Goal: Transaction & Acquisition: Purchase product/service

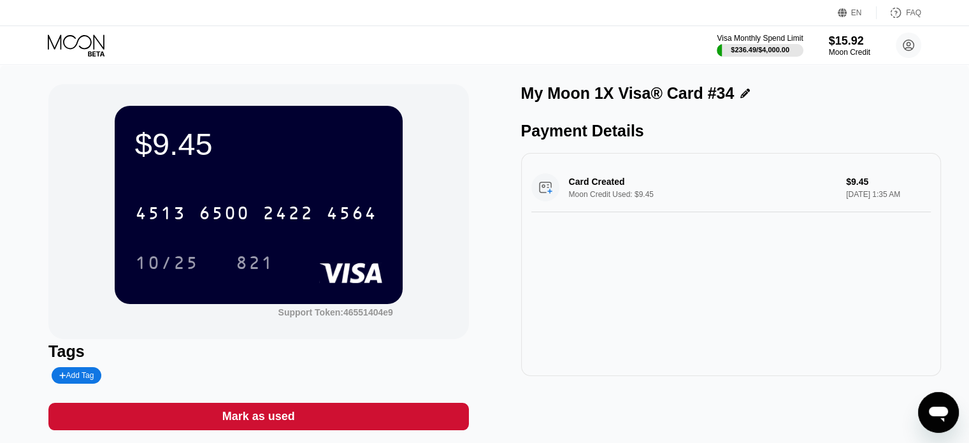
click at [78, 63] on div "Visa Monthly Spend Limit $236.49 / $4,000.00 $15.92 Moon Credit danieltompkins1…" at bounding box center [484, 45] width 969 height 38
click at [78, 51] on icon at bounding box center [77, 45] width 59 height 22
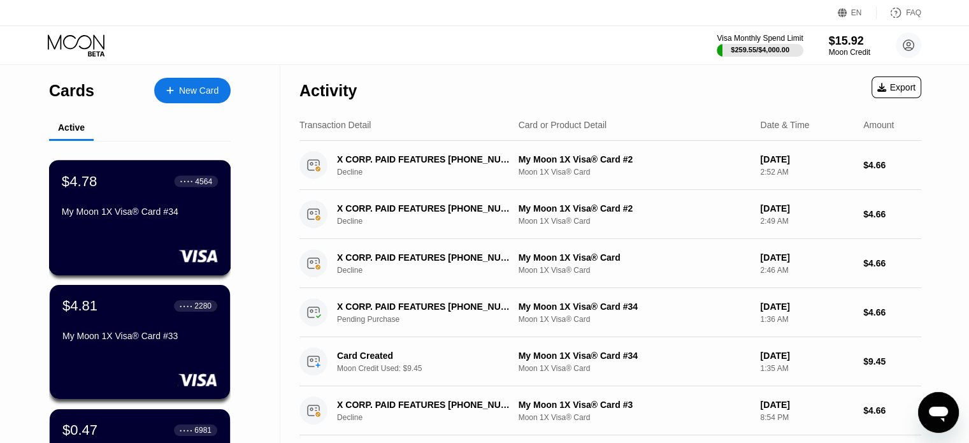
click at [180, 217] on div "My Moon 1X Visa® Card #34" at bounding box center [140, 211] width 156 height 10
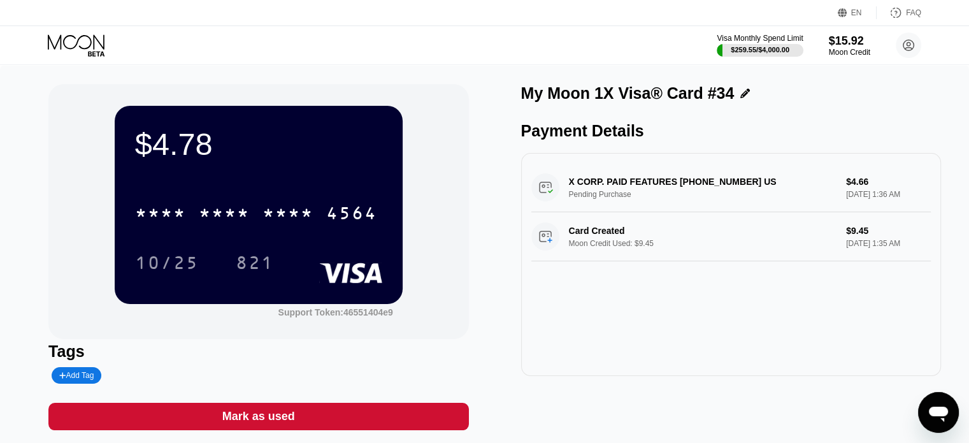
click at [94, 45] on icon at bounding box center [76, 41] width 57 height 15
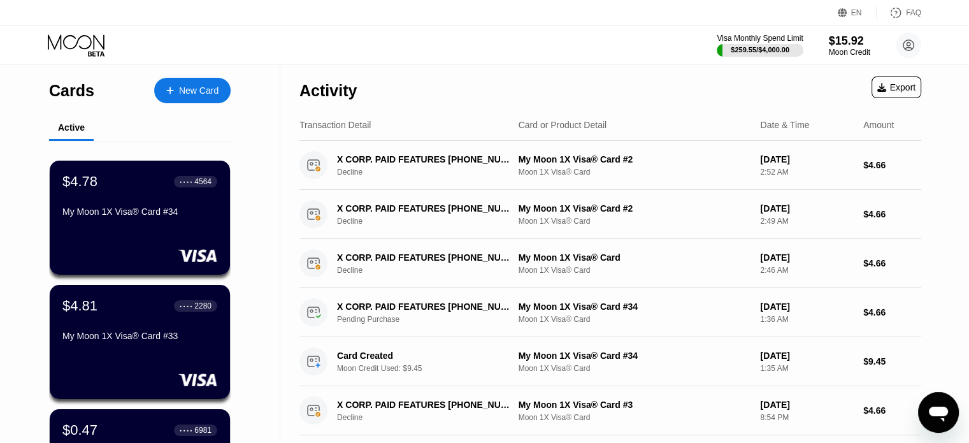
click at [192, 87] on div "New Card" at bounding box center [198, 90] width 39 height 11
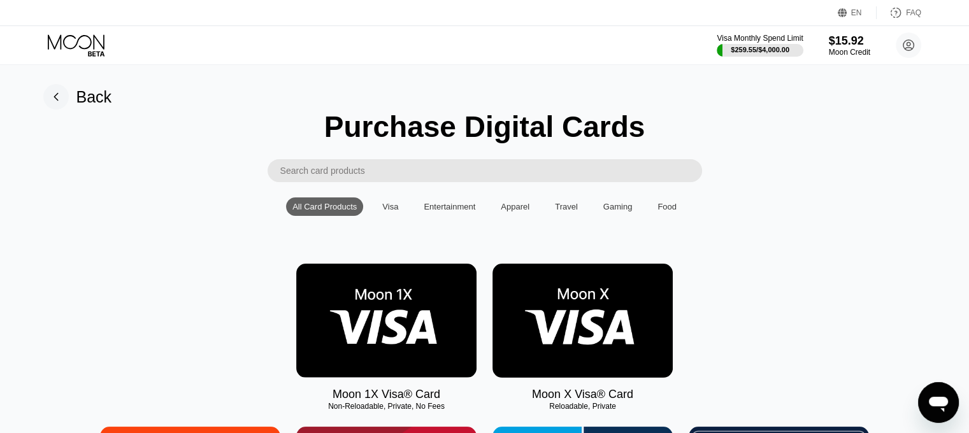
click at [357, 301] on img at bounding box center [386, 321] width 180 height 114
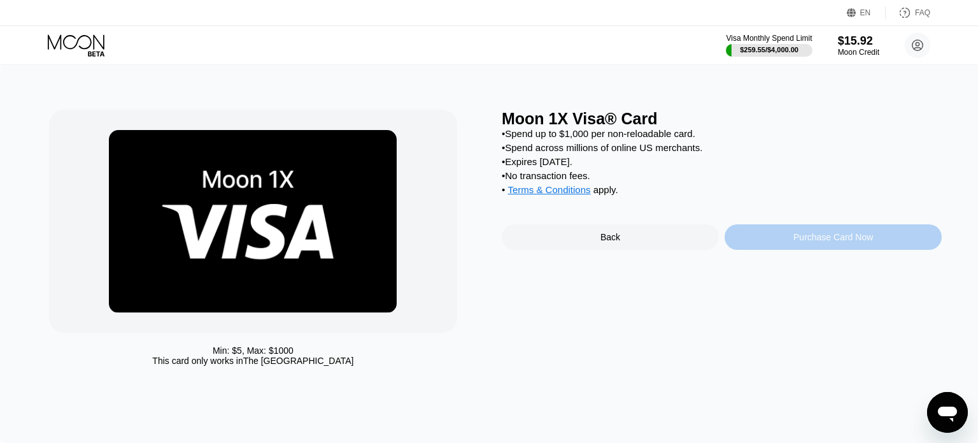
click at [759, 245] on div "Purchase Card Now" at bounding box center [833, 236] width 217 height 25
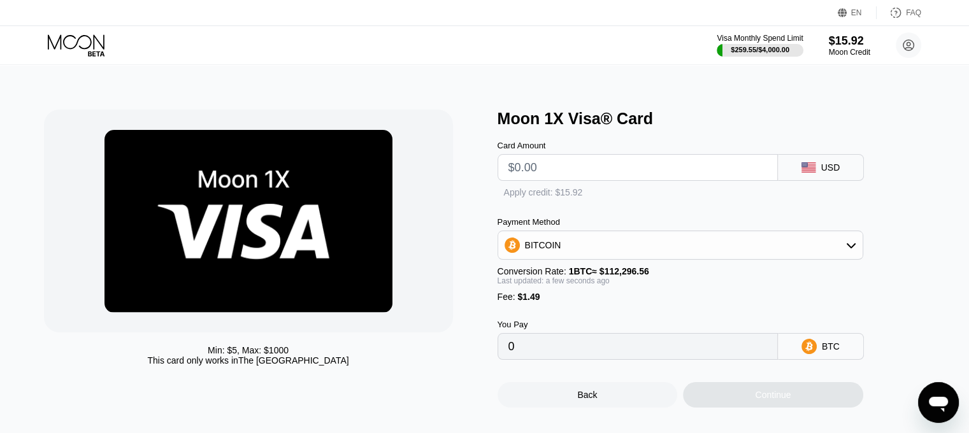
click at [609, 175] on input "text" at bounding box center [637, 167] width 259 height 25
type input "$9.35"
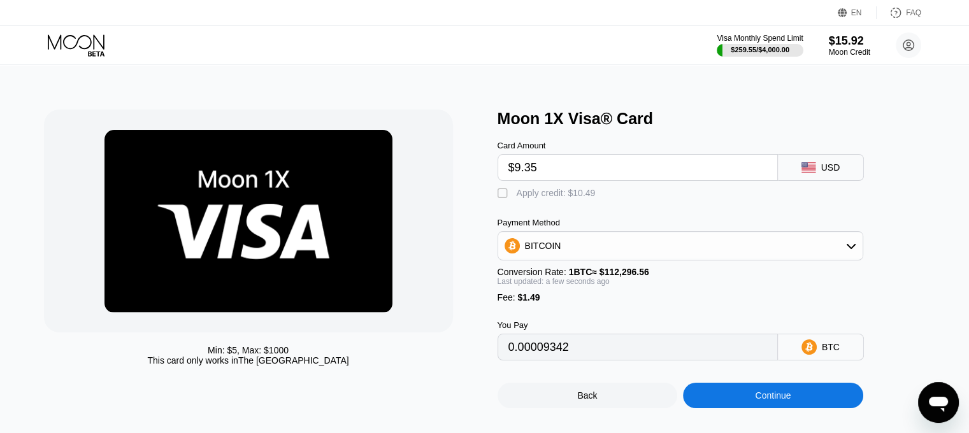
type input "0.00009654"
type input "$9.35"
click at [558, 200] on div " Apply credit: $10.84" at bounding box center [549, 193] width 104 height 13
type input "0"
click at [734, 407] on div "Continue" at bounding box center [773, 395] width 180 height 25
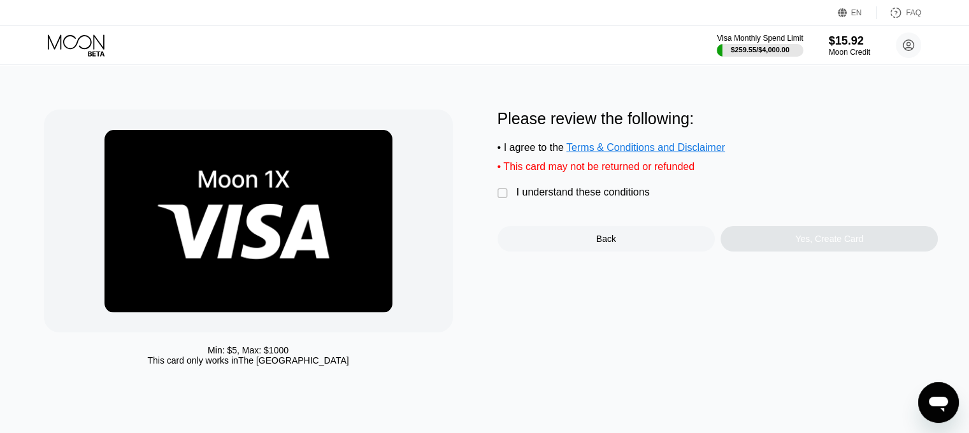
click at [534, 198] on div "I understand these conditions" at bounding box center [583, 192] width 133 height 11
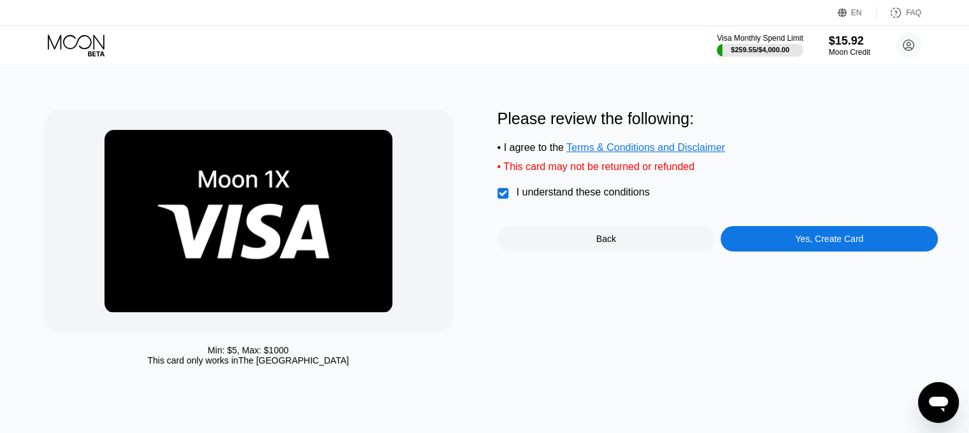
click at [793, 251] on div "Yes, Create Card" at bounding box center [828, 238] width 217 height 25
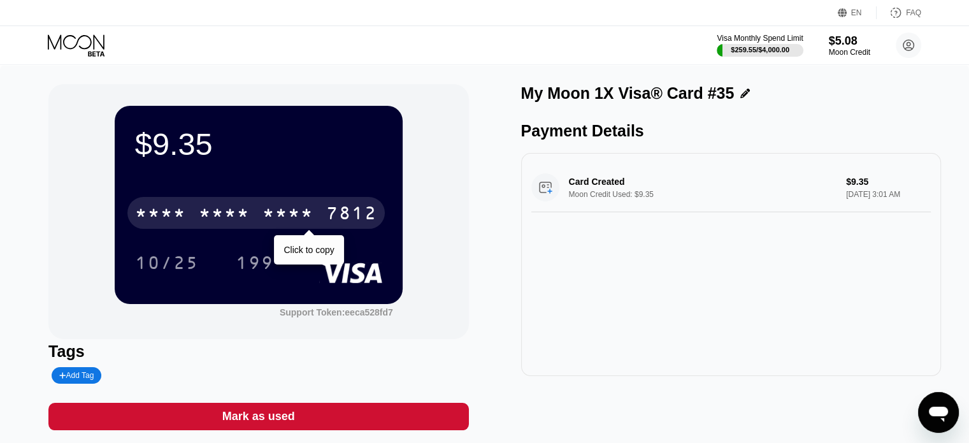
click at [313, 224] on div "* * * *" at bounding box center [287, 214] width 51 height 20
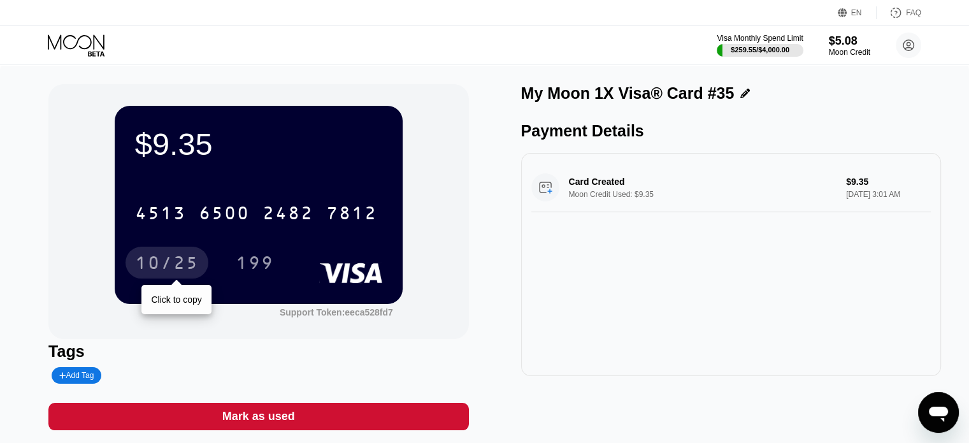
click at [195, 261] on div "10/25" at bounding box center [167, 264] width 64 height 20
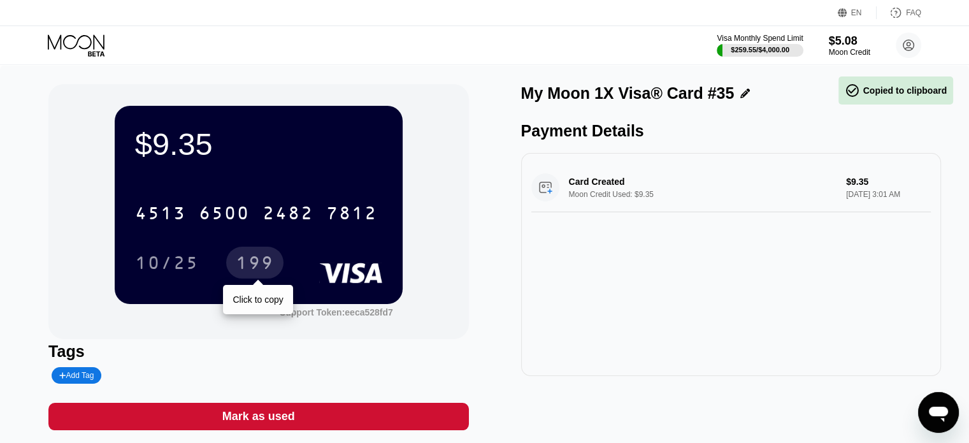
click at [262, 269] on div "199" at bounding box center [255, 264] width 38 height 20
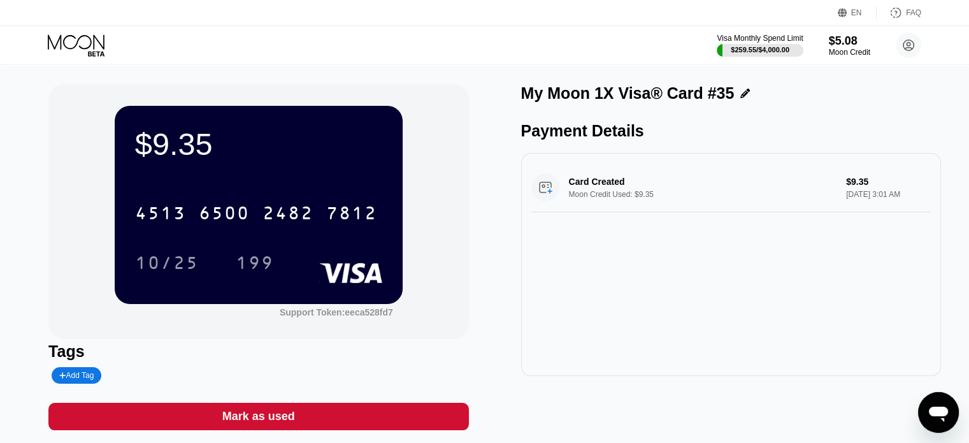
click at [80, 46] on icon at bounding box center [76, 41] width 57 height 15
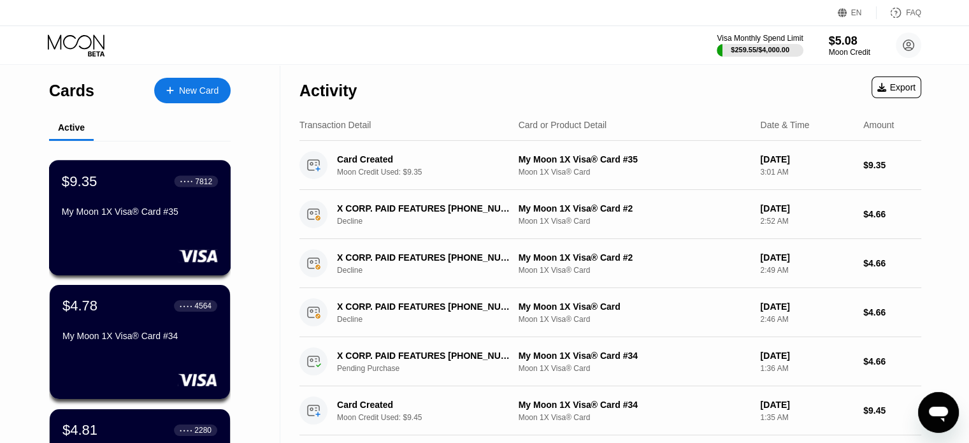
click at [118, 207] on div "$9.35 ● ● ● ● 7812 My Moon 1X Visa® Card #35" at bounding box center [140, 197] width 156 height 49
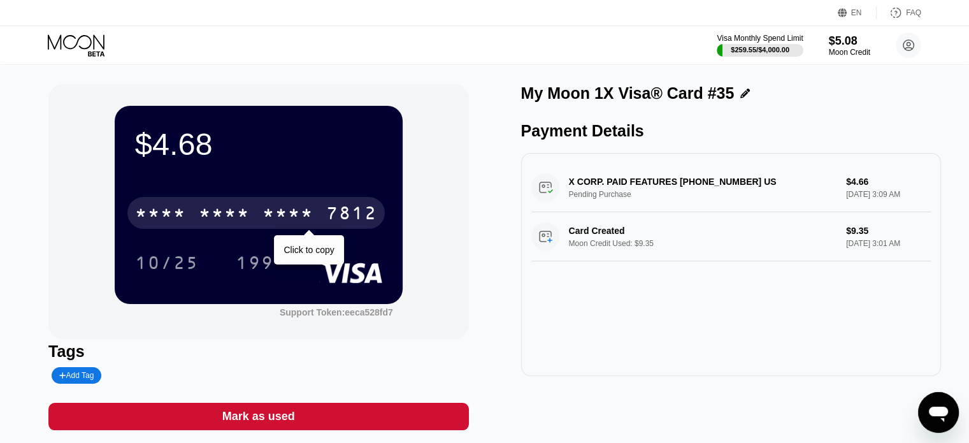
click at [311, 215] on div "* * * *" at bounding box center [287, 214] width 51 height 20
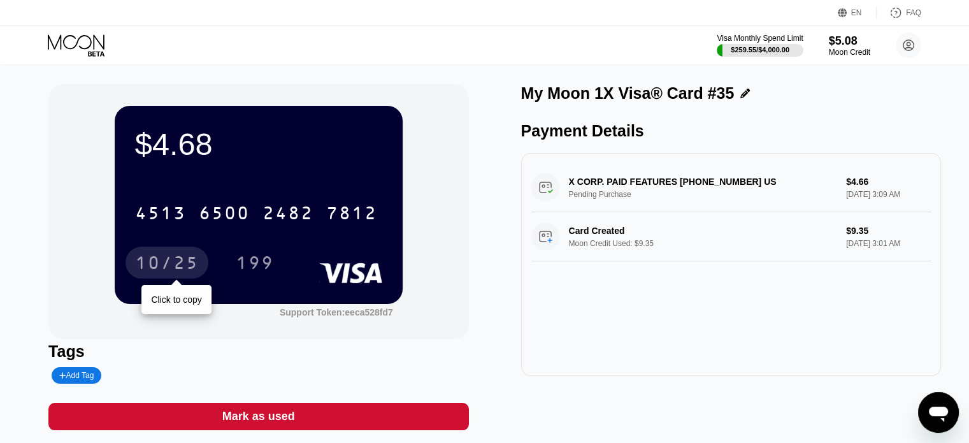
click at [147, 262] on div "10/25" at bounding box center [167, 264] width 64 height 20
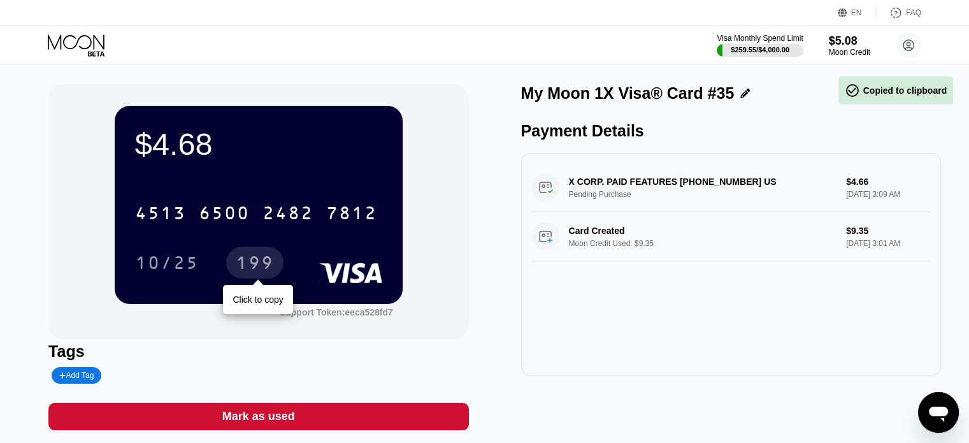
click at [242, 270] on div "199" at bounding box center [255, 264] width 38 height 20
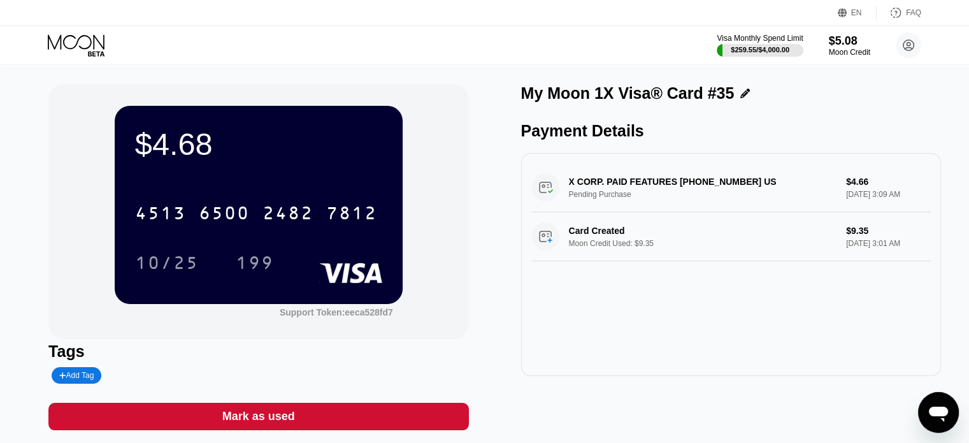
click at [90, 54] on icon at bounding box center [77, 45] width 59 height 22
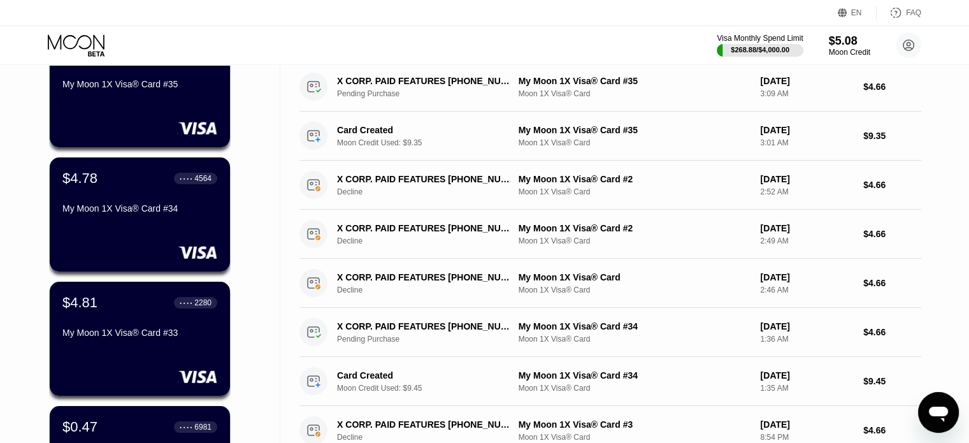
scroll to position [191, 0]
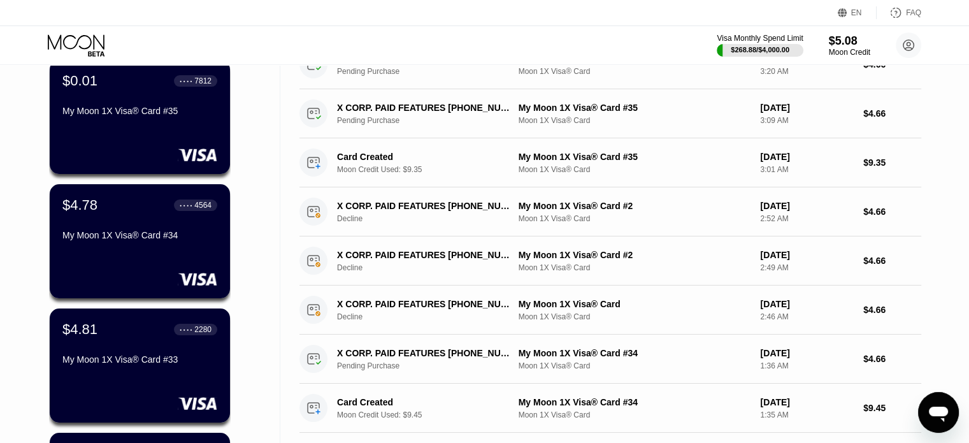
scroll to position [127, 0]
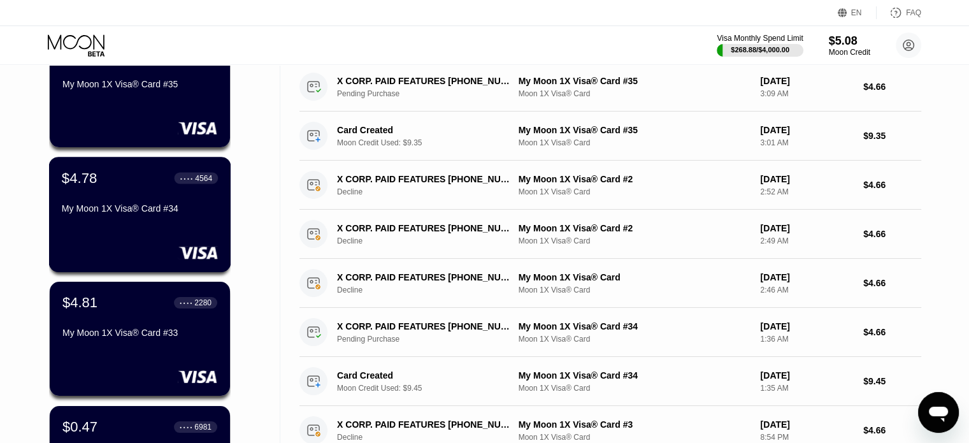
click at [153, 234] on div "$4.78 ● ● ● ● 4564 My Moon 1X Visa® Card #34" at bounding box center [140, 214] width 182 height 115
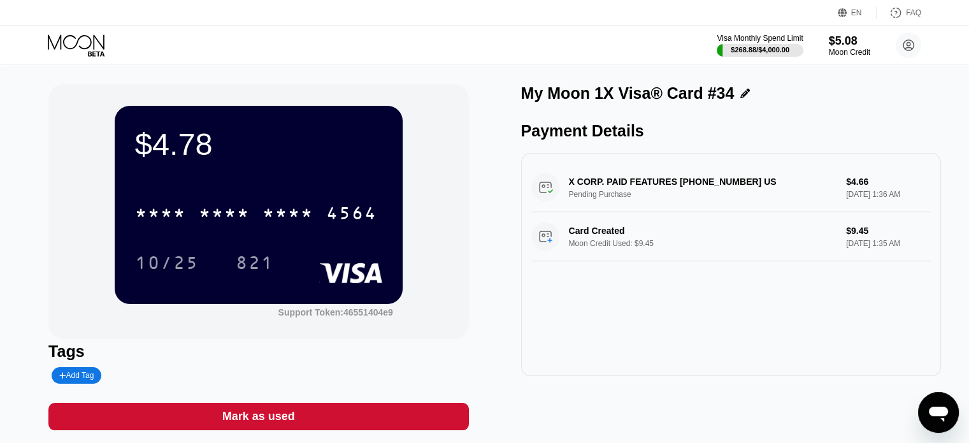
click at [211, 211] on div "* * * *" at bounding box center [224, 214] width 51 height 20
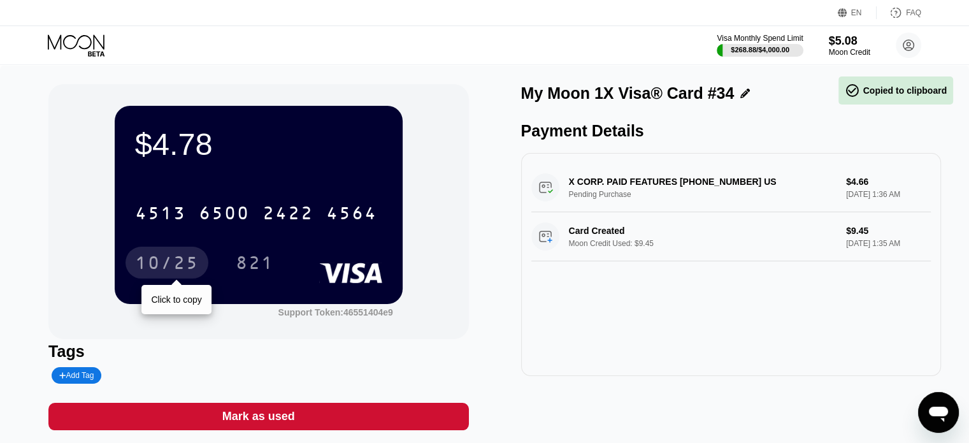
click at [158, 268] on div "10/25" at bounding box center [167, 264] width 64 height 20
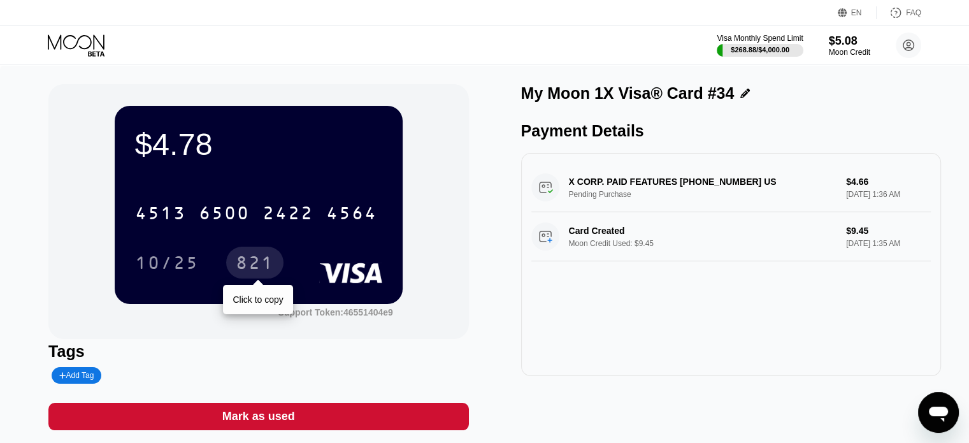
click at [252, 249] on div "821" at bounding box center [254, 263] width 57 height 32
click at [74, 34] on icon at bounding box center [77, 45] width 59 height 22
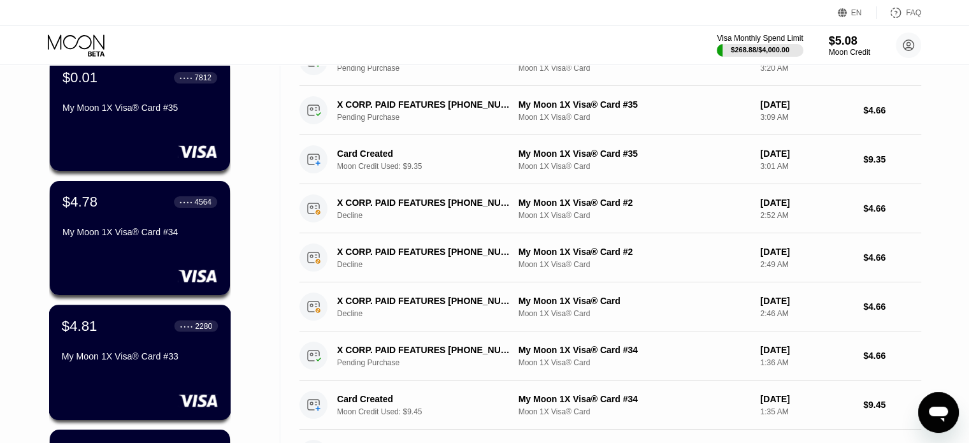
scroll to position [127, 0]
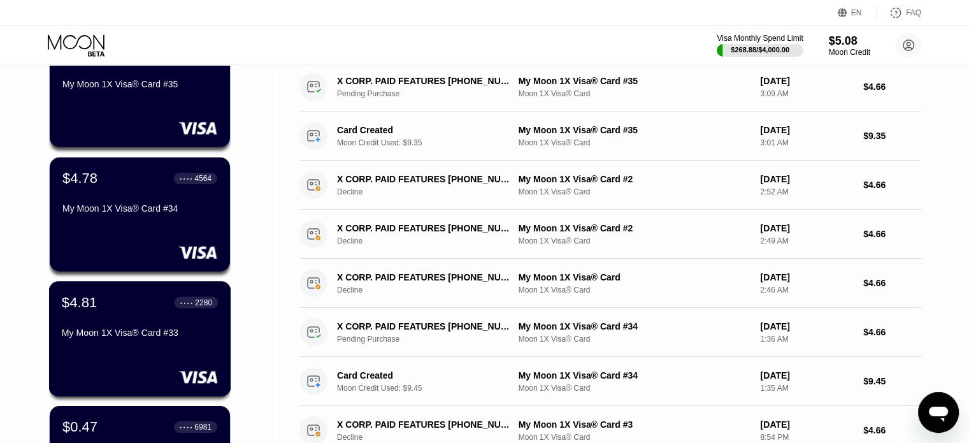
click at [113, 321] on div "$4.81 ● ● ● ● 2280 My Moon 1X Visa® Card #33" at bounding box center [140, 318] width 156 height 49
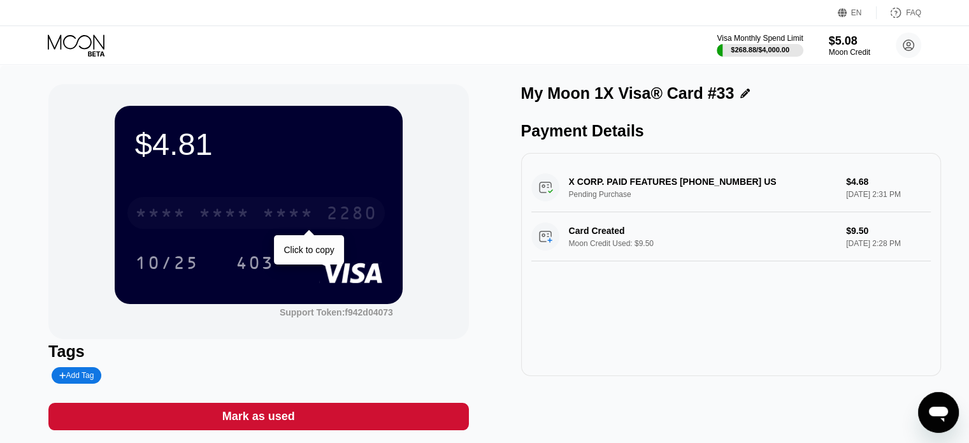
click at [283, 203] on div "* * * * * * * * * * * * 2280" at bounding box center [255, 213] width 257 height 32
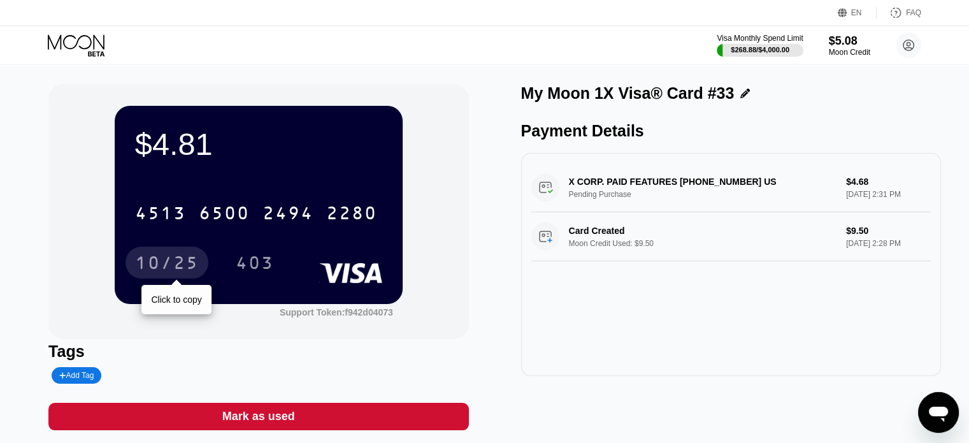
click at [171, 268] on div "10/25" at bounding box center [167, 264] width 64 height 20
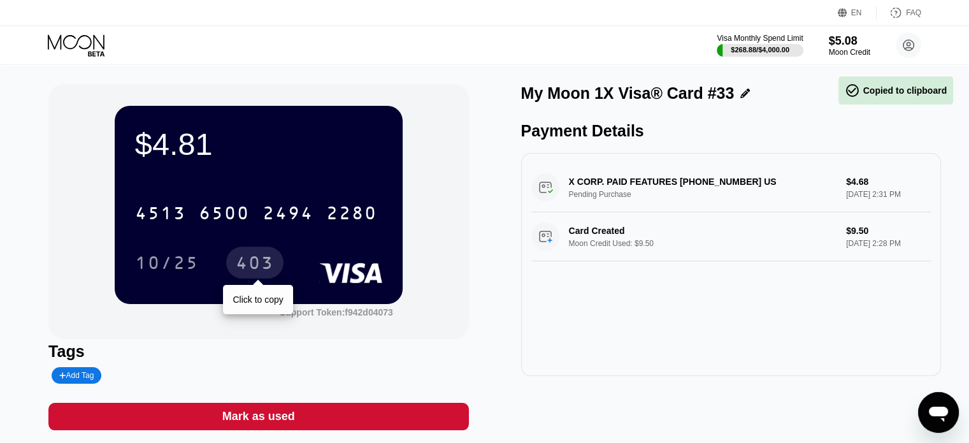
click at [252, 259] on div "403" at bounding box center [255, 264] width 38 height 20
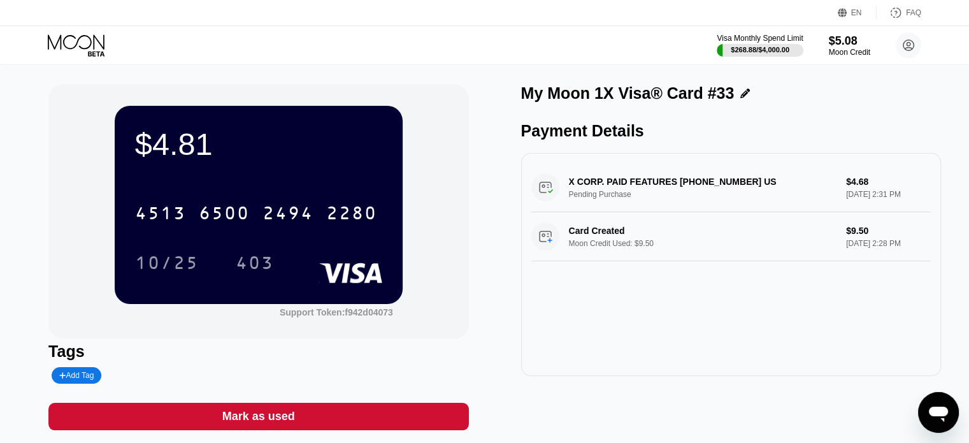
click at [87, 28] on div "Visa Monthly Spend Limit $268.88 / $4,000.00 $5.08 Moon Credit danieltompkins19…" at bounding box center [484, 45] width 969 height 38
click at [87, 35] on icon at bounding box center [76, 41] width 57 height 15
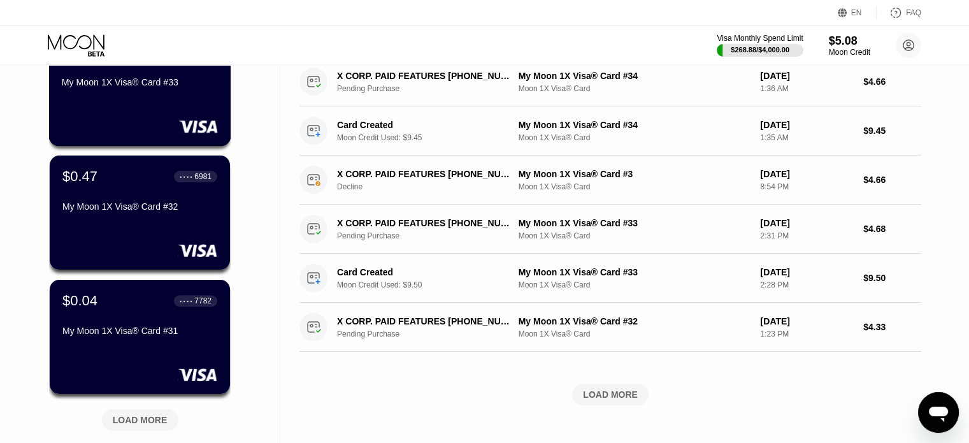
scroll to position [510, 0]
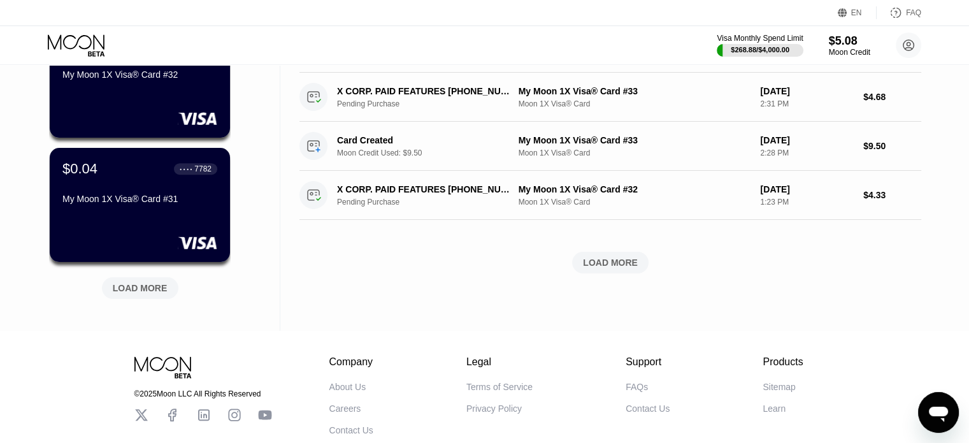
click at [124, 292] on div "LOAD MORE" at bounding box center [140, 287] width 55 height 11
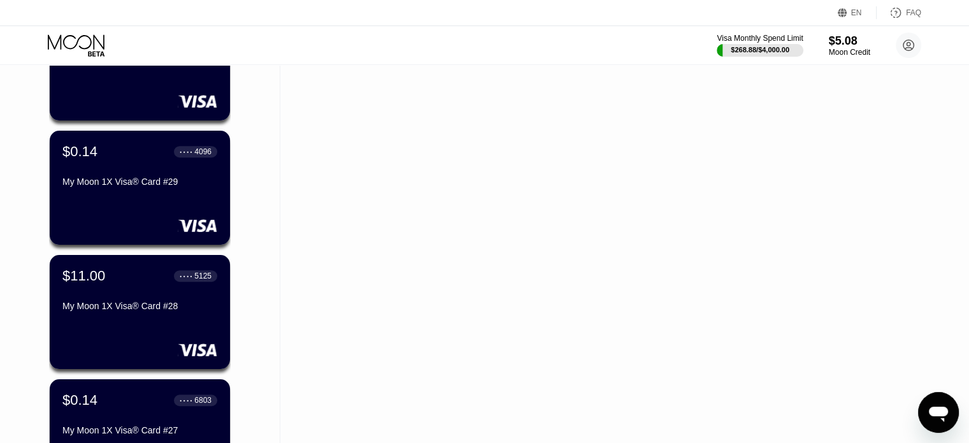
scroll to position [892, 0]
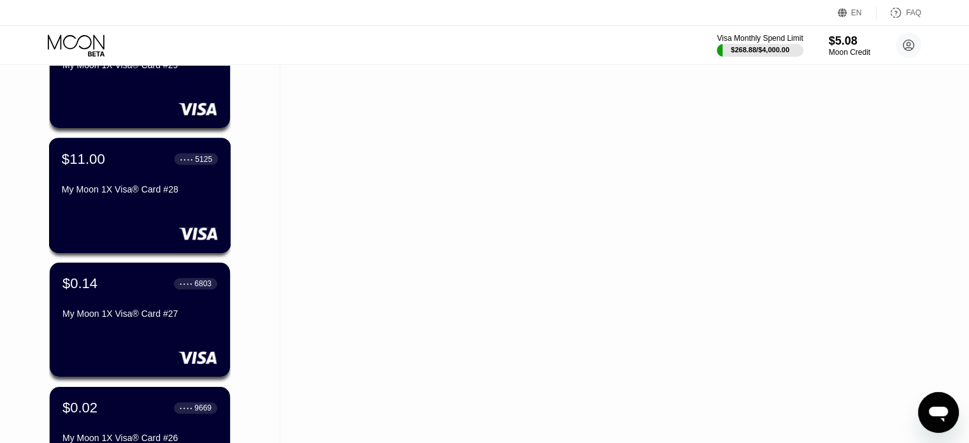
click at [135, 219] on div "$11.00 ● ● ● ● 5125 My Moon 1X Visa® Card #28" at bounding box center [140, 195] width 182 height 115
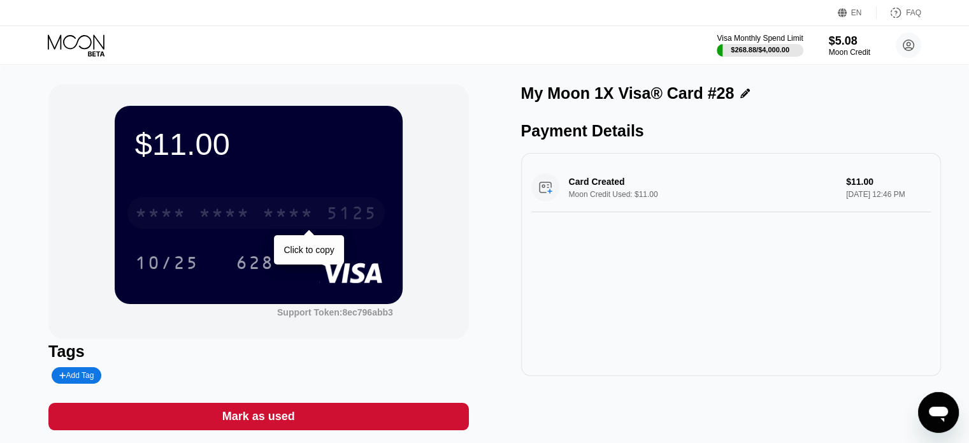
click at [274, 217] on div "* * * *" at bounding box center [287, 214] width 51 height 20
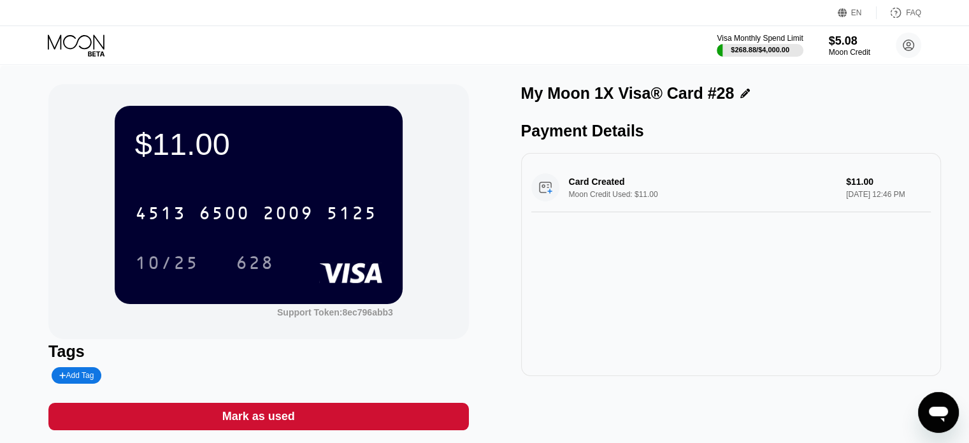
click at [261, 207] on div "4513 6500 2009 5125" at bounding box center [255, 213] width 257 height 32
click at [182, 264] on div "10/25" at bounding box center [167, 264] width 64 height 20
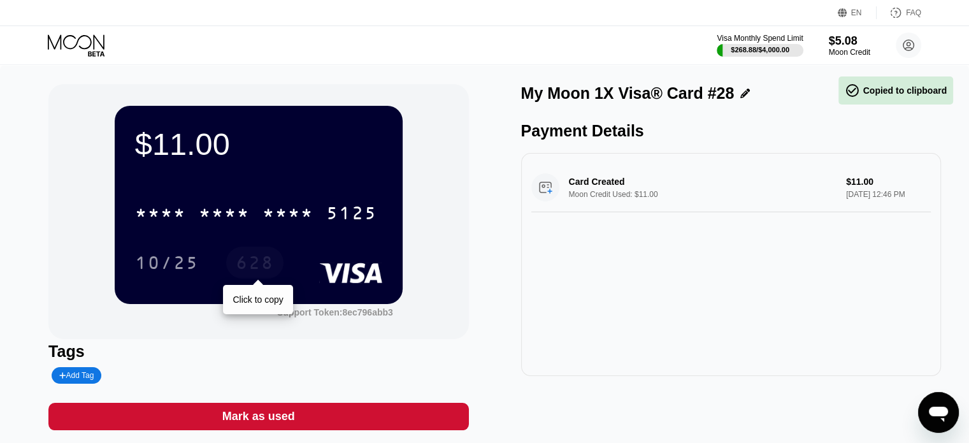
click at [240, 262] on div "628" at bounding box center [255, 264] width 38 height 20
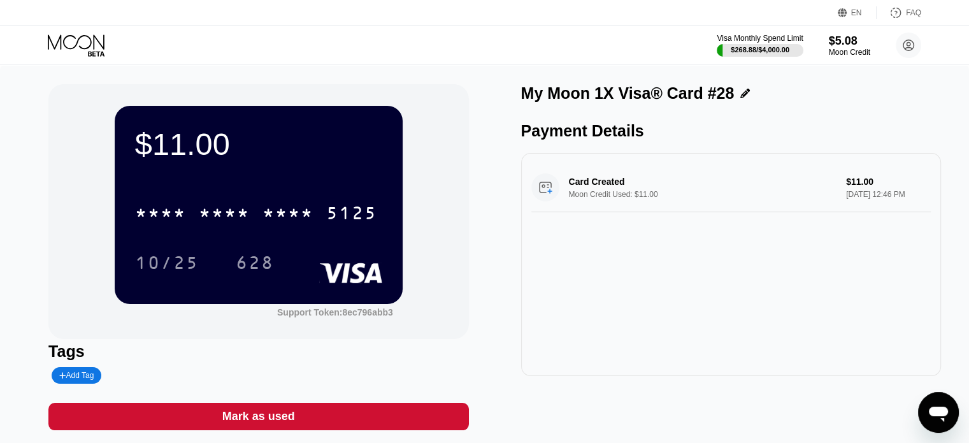
click at [78, 30] on div "Visa Monthly Spend Limit $268.88 / $4,000.00 $5.08 Moon Credit danieltompkins19…" at bounding box center [484, 45] width 969 height 38
click at [79, 41] on icon at bounding box center [77, 45] width 59 height 22
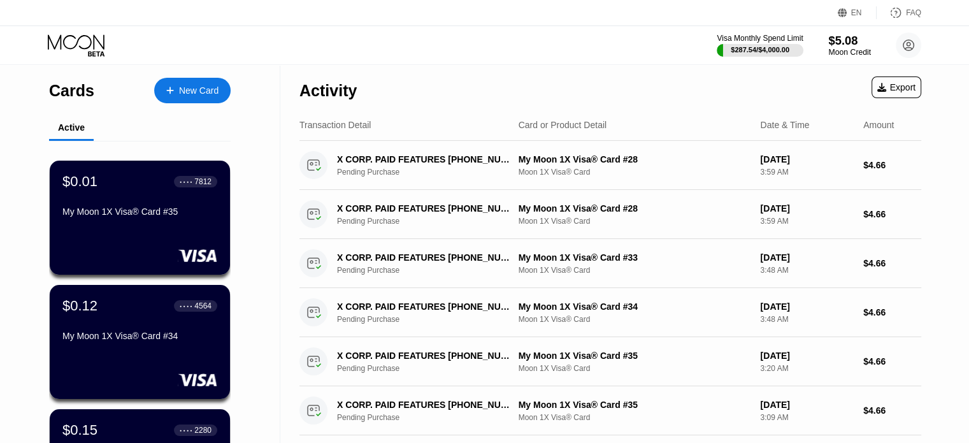
click at [849, 54] on div "Moon Credit" at bounding box center [849, 52] width 43 height 9
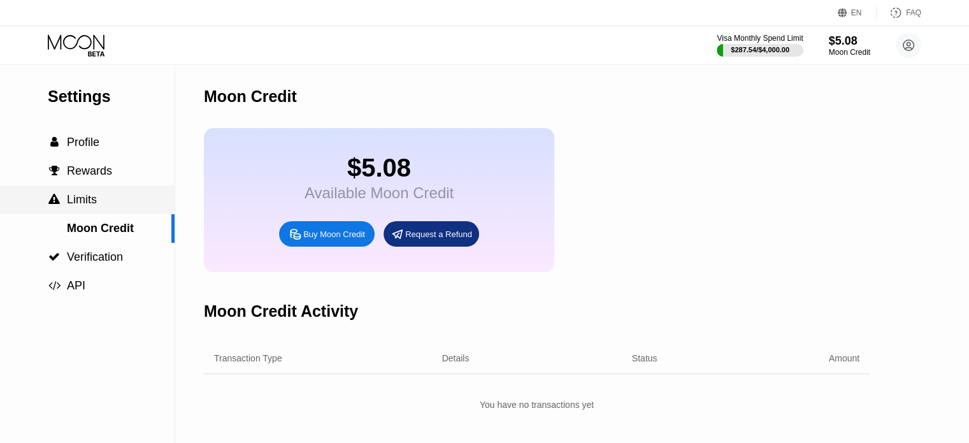
click at [97, 203] on div " Limits" at bounding box center [87, 199] width 175 height 13
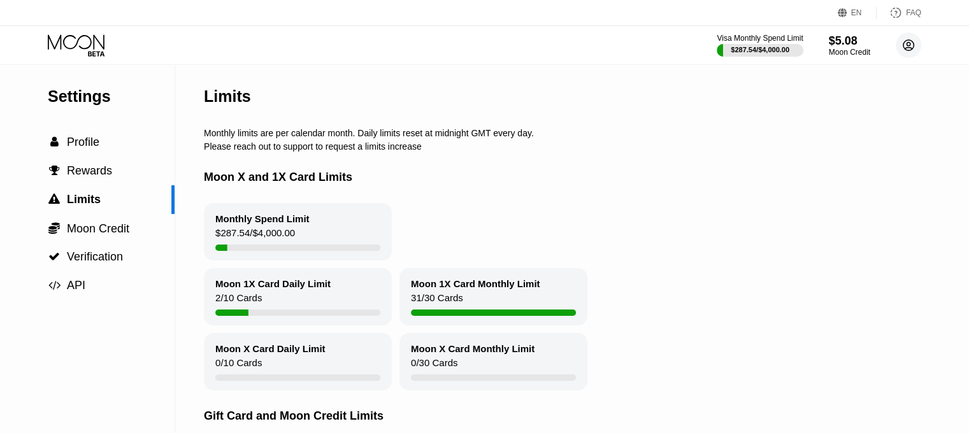
click at [904, 40] on circle at bounding box center [908, 44] width 25 height 25
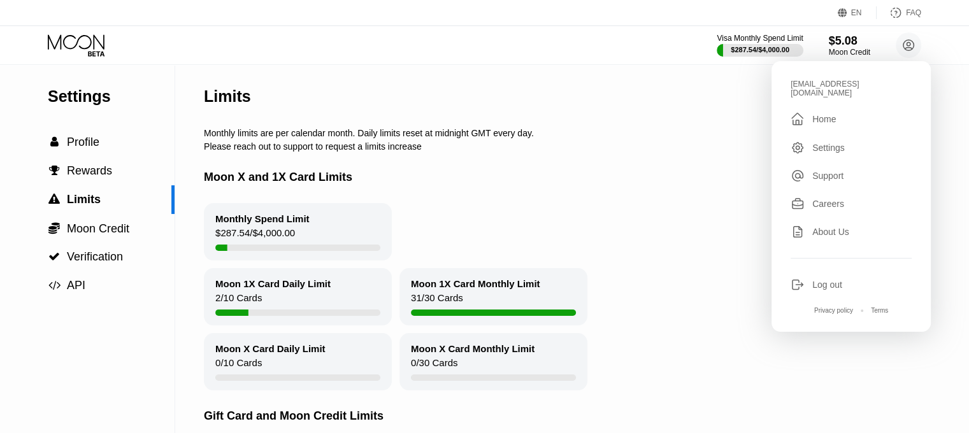
click at [834, 86] on div "[EMAIL_ADDRESS][DOMAIN_NAME]" at bounding box center [850, 89] width 121 height 18
copy div "danieltompkins1959"
click at [815, 280] on div "Log out" at bounding box center [827, 285] width 30 height 10
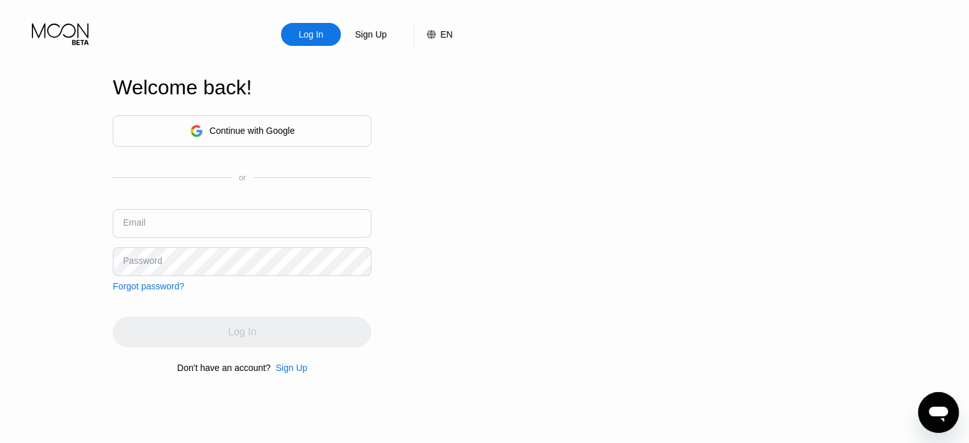
click at [274, 216] on input "text" at bounding box center [242, 223] width 259 height 29
paste input "[EMAIL_ADDRESS][DOMAIN_NAME]"
type input "[EMAIL_ADDRESS][DOMAIN_NAME]"
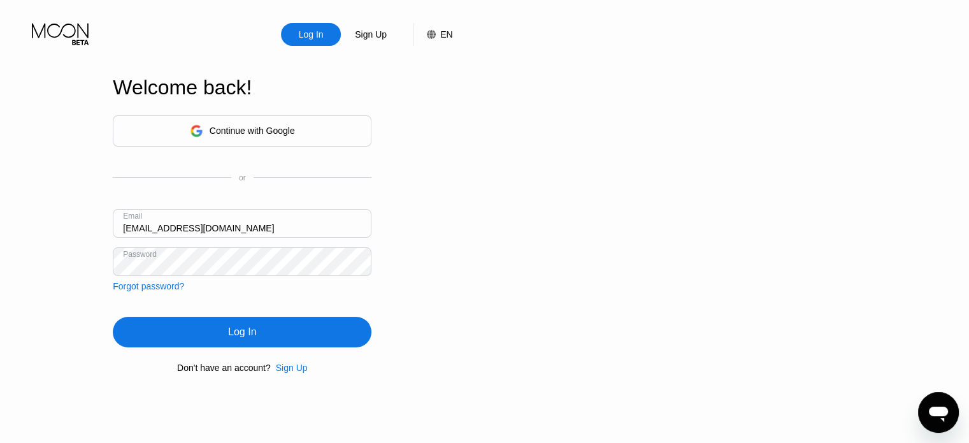
click at [268, 325] on div "Log In" at bounding box center [242, 332] width 259 height 31
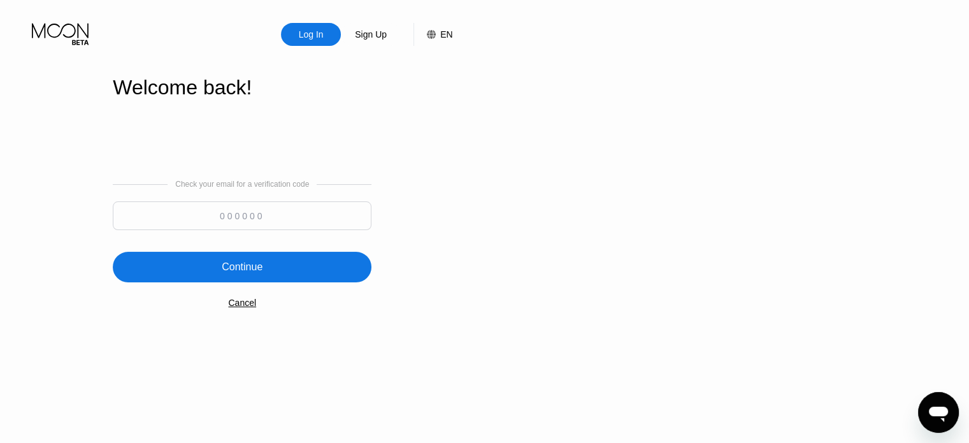
click at [306, 218] on input at bounding box center [242, 215] width 259 height 29
paste input "124629"
type input "124629"
click at [280, 264] on div "Continue" at bounding box center [242, 267] width 259 height 31
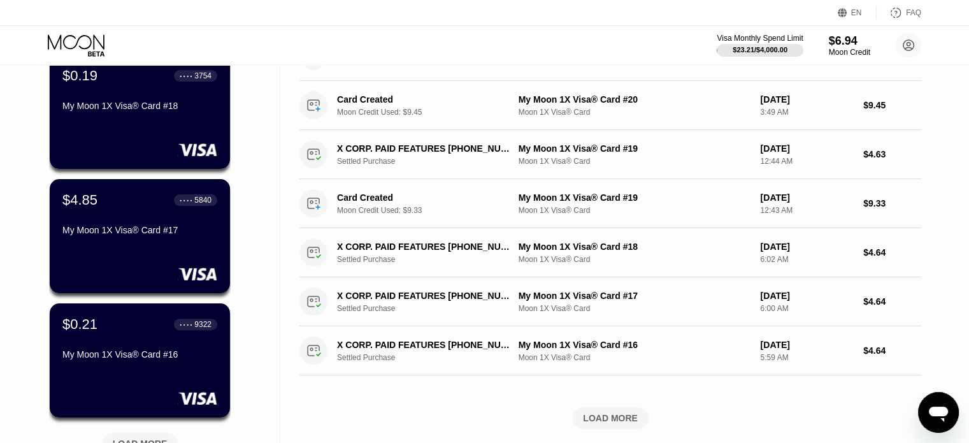
scroll to position [382, 0]
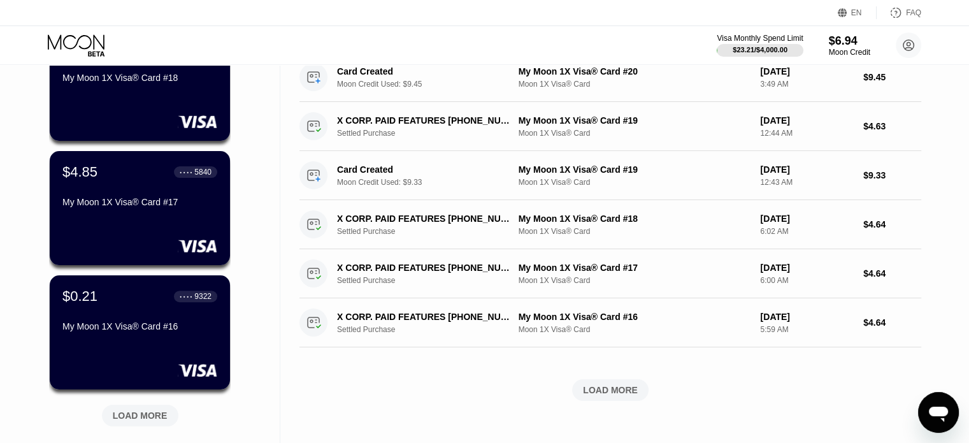
click at [171, 212] on div "My Moon 1X Visa® Card #17" at bounding box center [139, 204] width 155 height 15
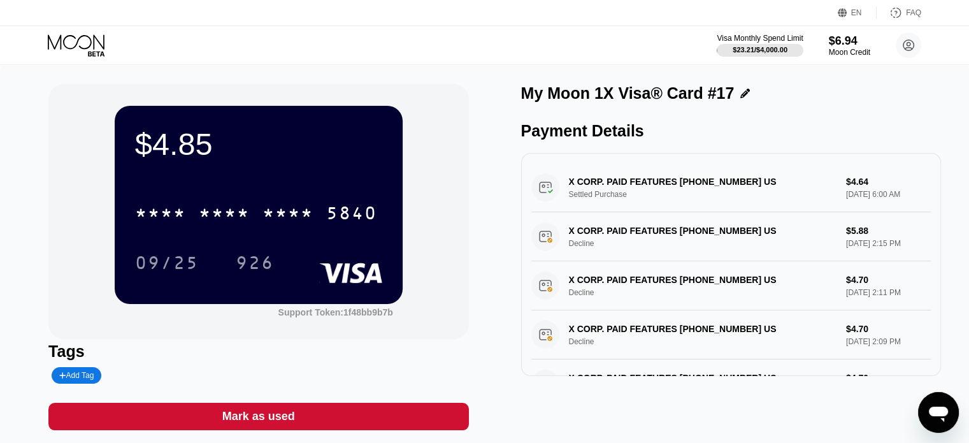
click at [77, 45] on icon at bounding box center [77, 45] width 59 height 22
